Goal: Check status: Check status

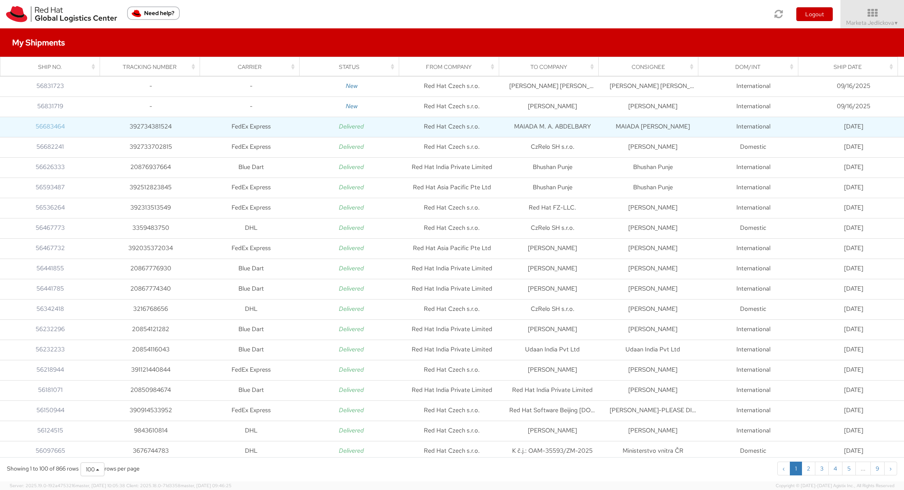
click at [48, 128] on link "56683464" at bounding box center [50, 126] width 29 height 8
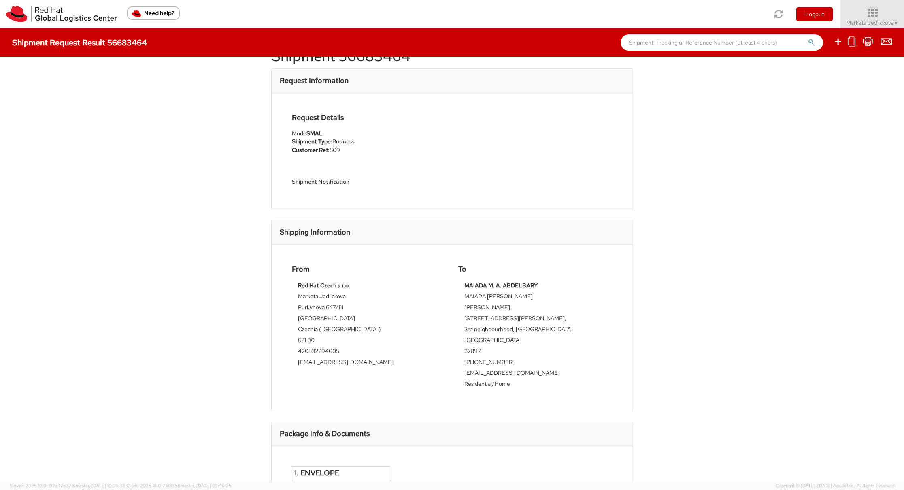
scroll to position [75, 0]
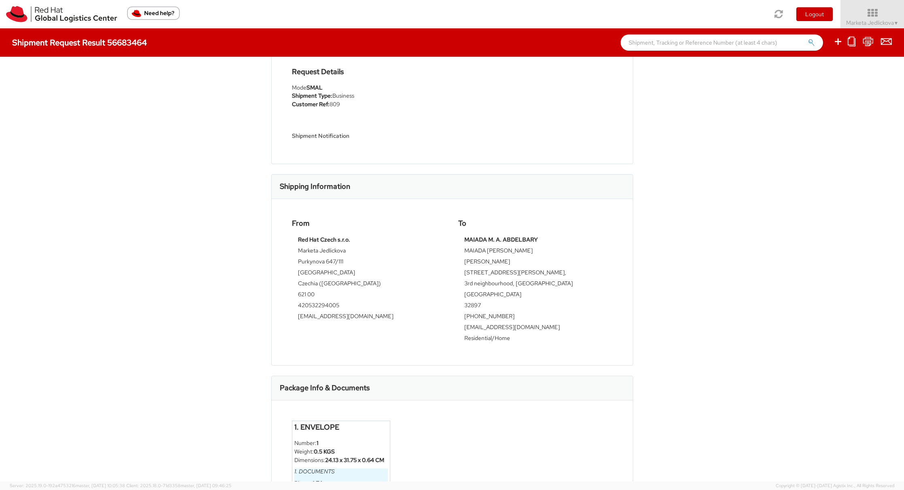
click at [612, 275] on div "To MAIADA M. A. [PERSON_NAME] [PERSON_NAME] [PERSON_NAME][STREET_ADDRESS][PERSO…" at bounding box center [535, 282] width 166 height 126
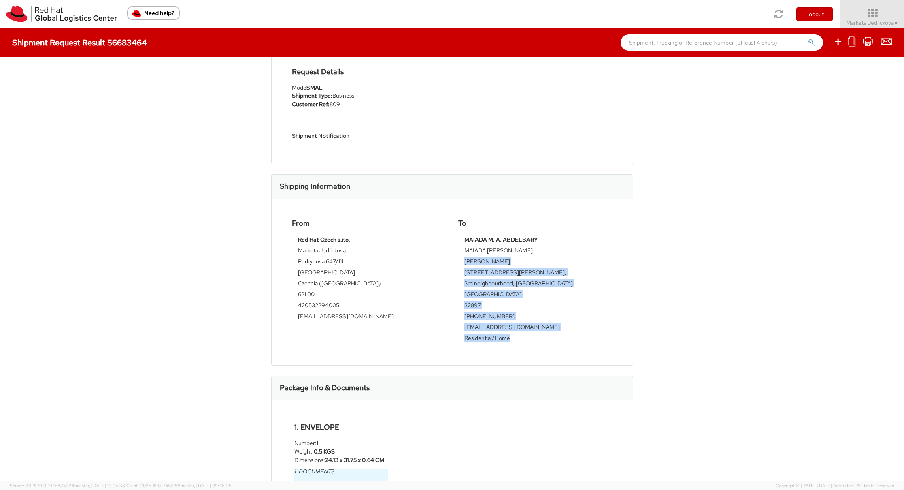
drag, startPoint x: 515, startPoint y: 340, endPoint x: 462, endPoint y: 264, distance: 92.7
click at [465, 264] on tbody "MAIADA M. A. [PERSON_NAME] [PERSON_NAME] [PERSON_NAME][STREET_ADDRESS][PERSON_N…" at bounding box center [536, 289] width 142 height 109
click at [551, 290] on td "[GEOGRAPHIC_DATA]" at bounding box center [536, 295] width 142 height 11
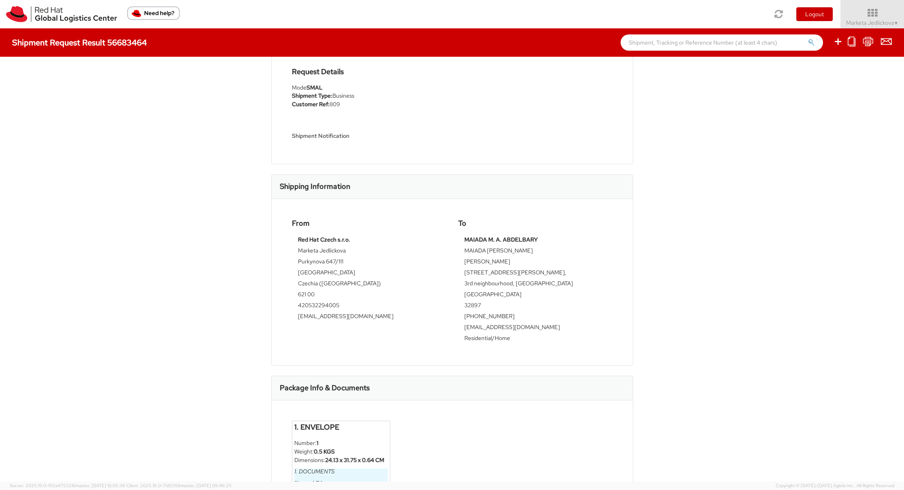
click at [482, 293] on td "[GEOGRAPHIC_DATA]" at bounding box center [536, 295] width 142 height 11
drag, startPoint x: 463, startPoint y: 262, endPoint x: 528, endPoint y: 328, distance: 93.1
click at [528, 328] on tbody "MAIADA M. A. [PERSON_NAME] [PERSON_NAME] [PERSON_NAME][STREET_ADDRESS][PERSON_N…" at bounding box center [536, 289] width 142 height 109
copy tbody "[PERSON_NAME] [STREET_ADDRESS][PERSON_NAME] [PHONE_NUMBER] [EMAIL_ADDRESS][DOMA…"
click at [600, 302] on td "32897" at bounding box center [536, 306] width 142 height 11
